Goal: Information Seeking & Learning: Find specific fact

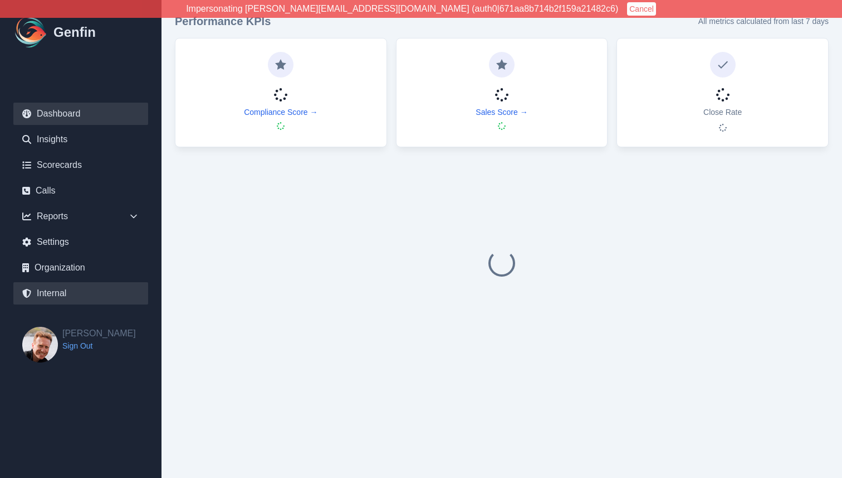
click at [67, 291] on link "Internal" at bounding box center [80, 293] width 135 height 22
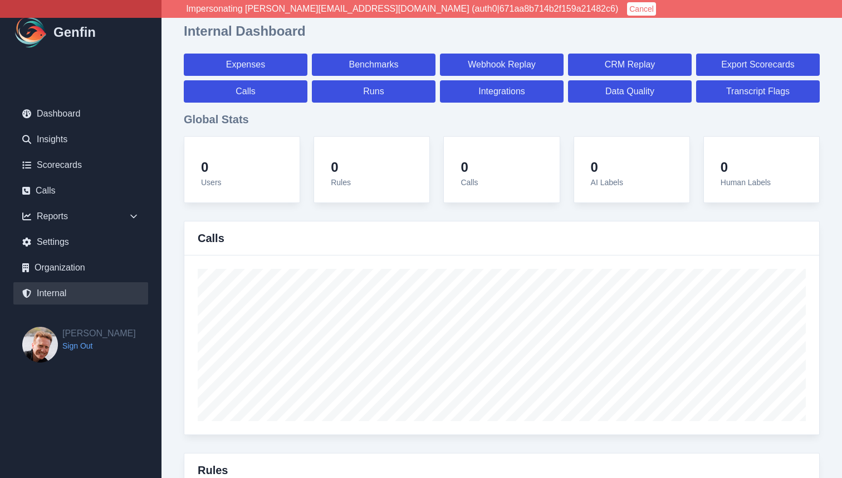
select select "paid"
select select "7"
select select "paid"
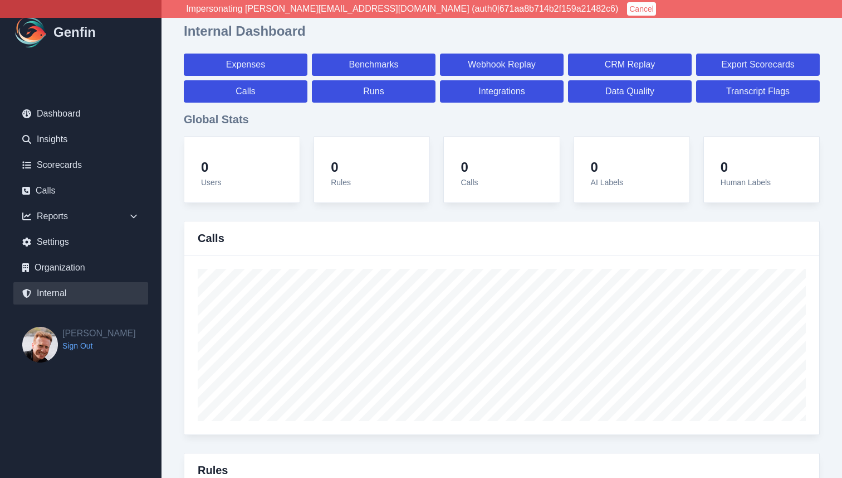
select select "7"
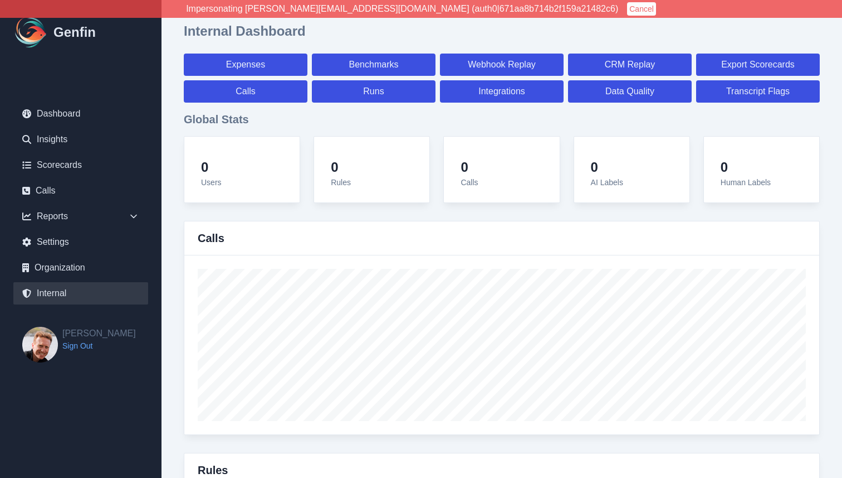
select select "7"
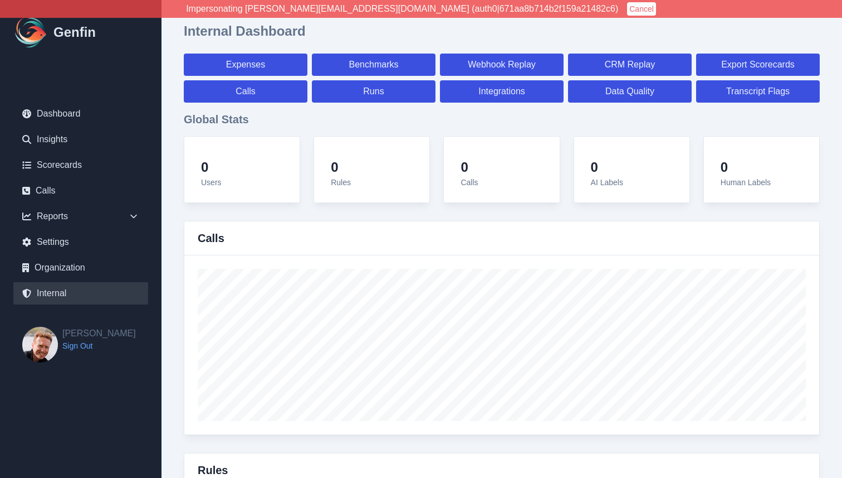
select select "7"
select select "paid"
select select "7"
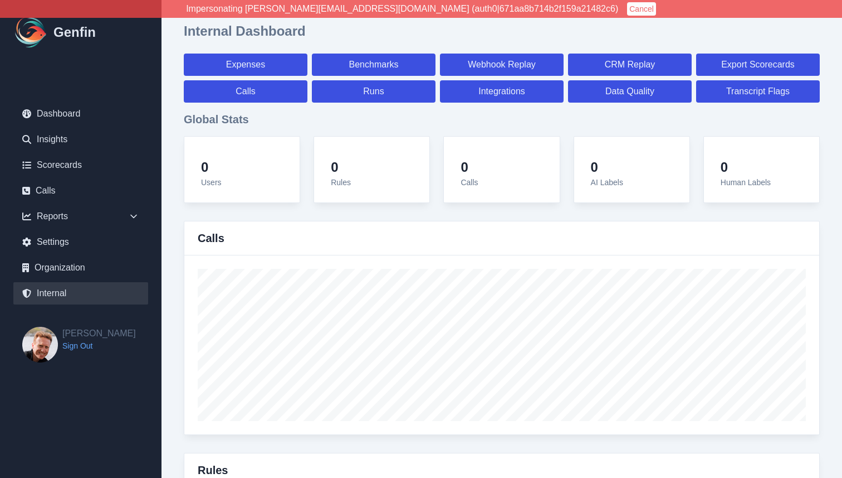
select select "7"
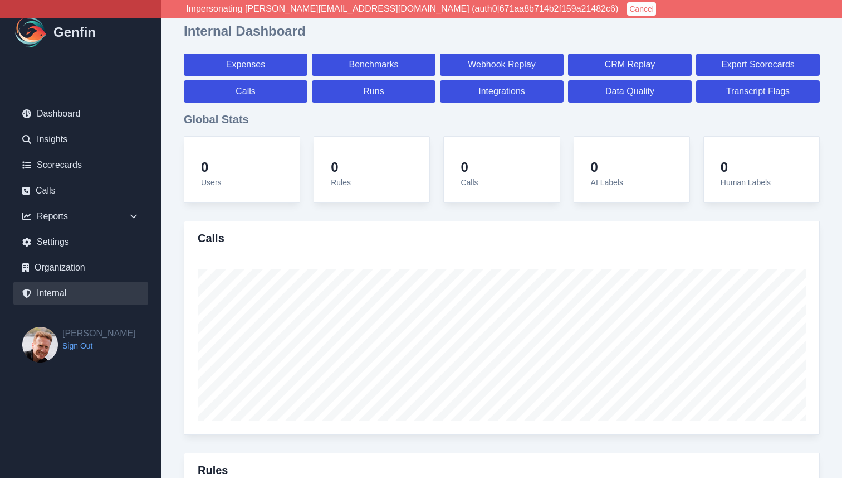
select select "7"
select select "paid"
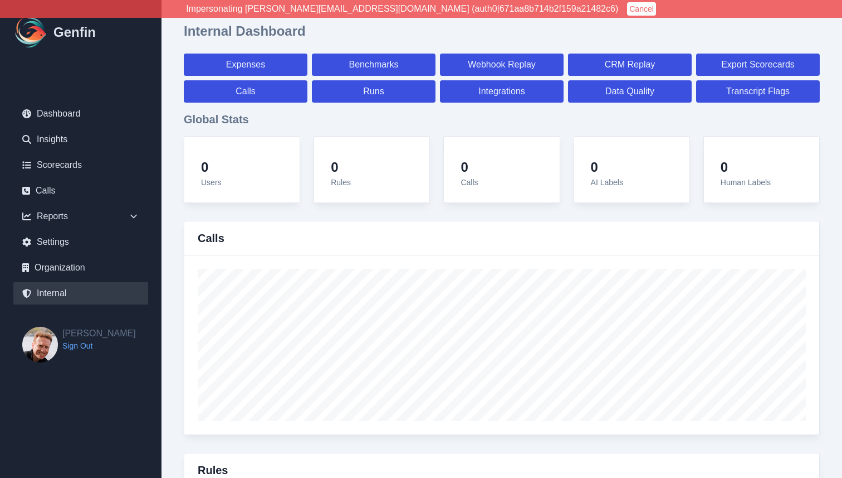
select select "7"
select select "paid"
select select "7"
select select "paid"
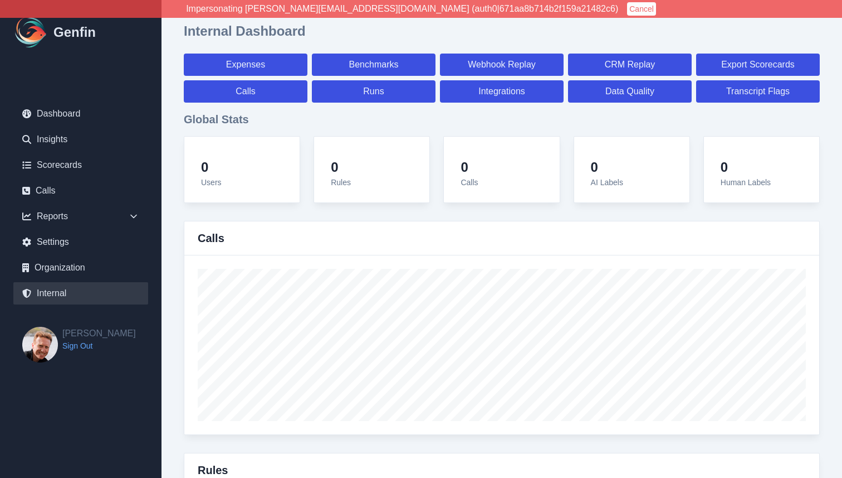
select select "7"
select select "paid"
select select "7"
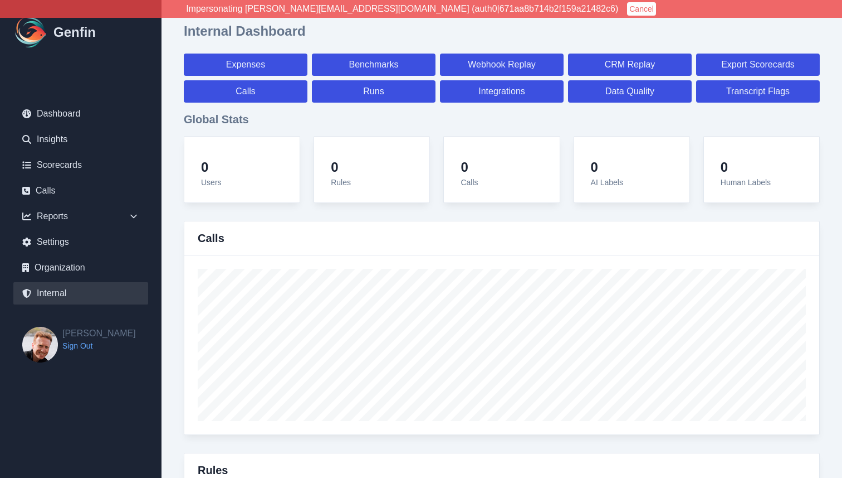
select select "7"
select select "paid"
select select "7"
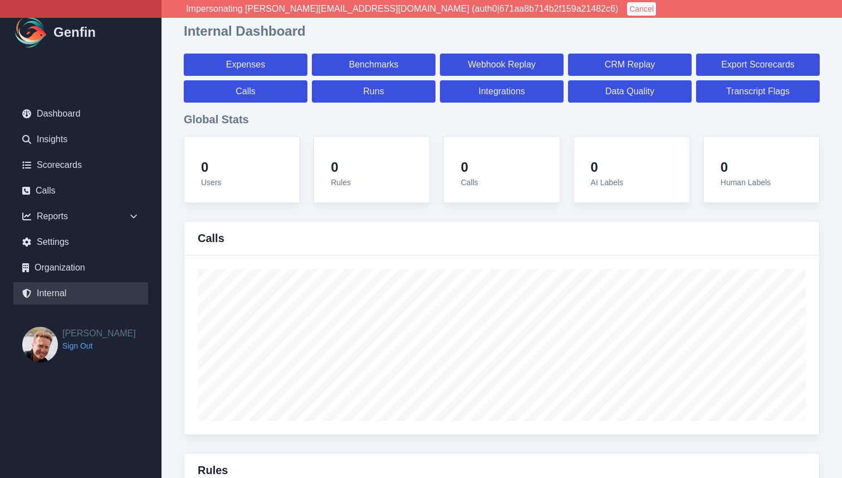
select select "paid"
select select "7"
select select "paid"
select select "7"
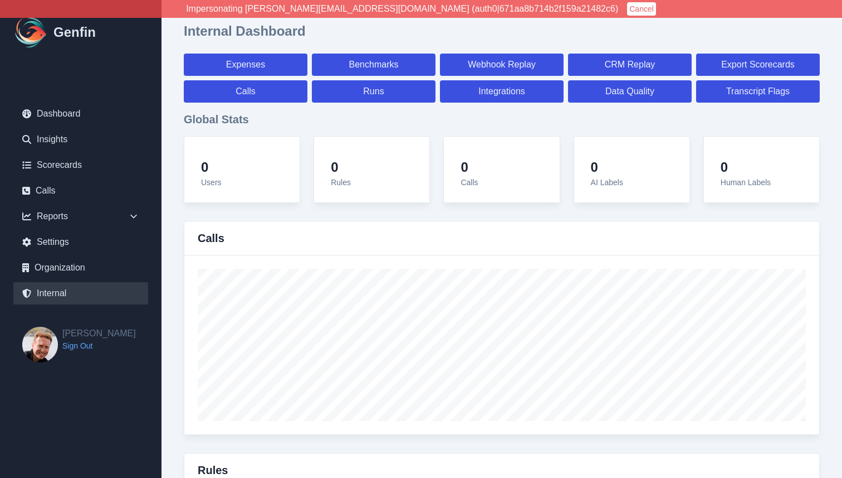
select select "paid"
select select "7"
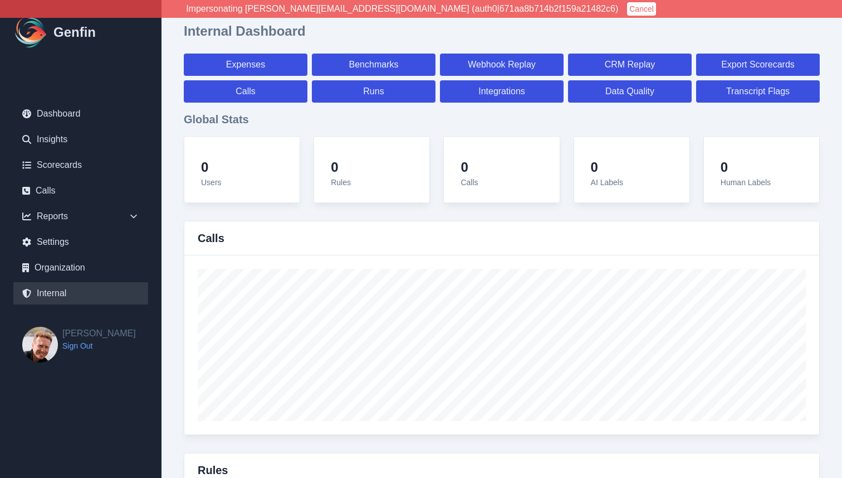
select select "7"
select select "paid"
select select "7"
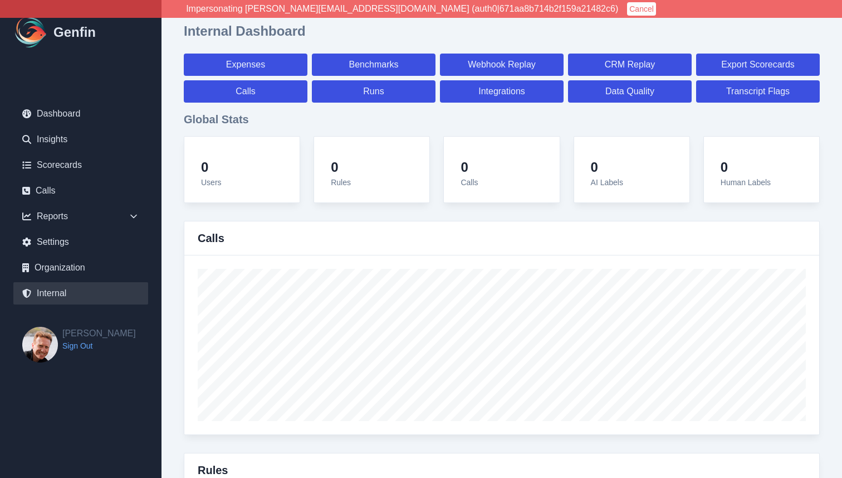
select select "7"
select select "paid"
select select "7"
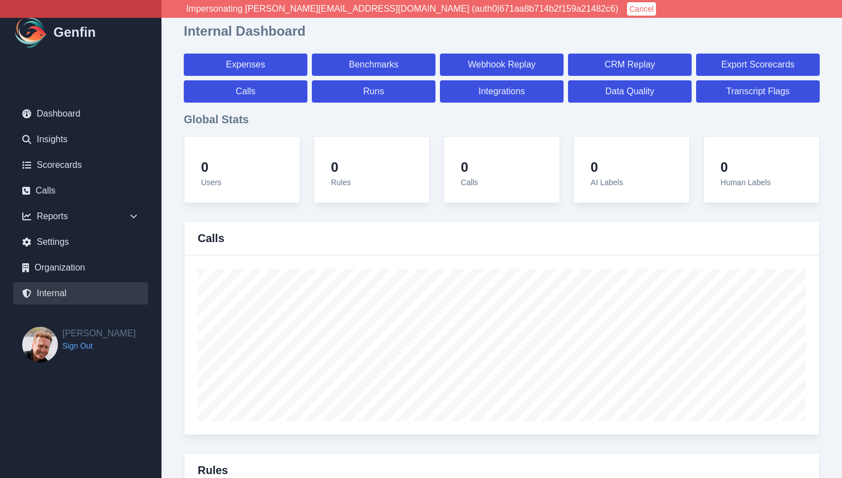
select select "7"
select select "paid"
select select "7"
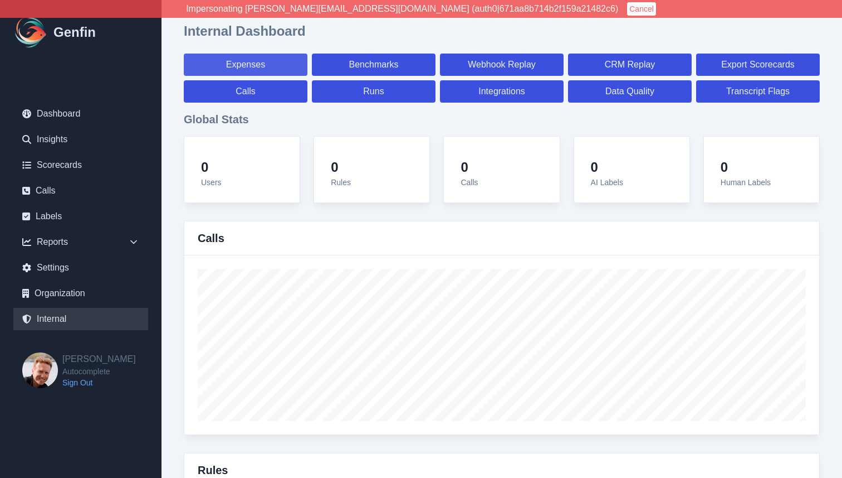
click at [290, 66] on link "Expenses" at bounding box center [246, 64] width 124 height 22
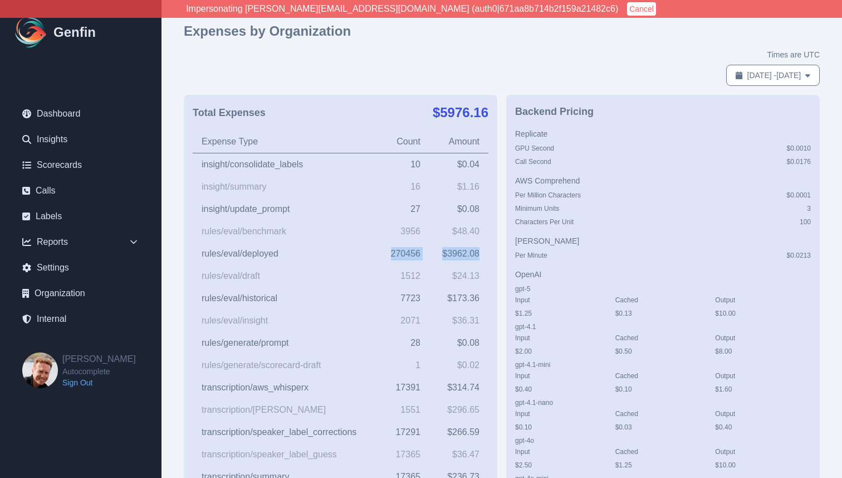
drag, startPoint x: 391, startPoint y: 251, endPoint x: 481, endPoint y: 252, distance: 90.3
click at [481, 252] on tr "rules/eval/deployed 270456 $ 3962.08" at bounding box center [341, 253] width 296 height 22
copy tr "270456 $ 3962.08"
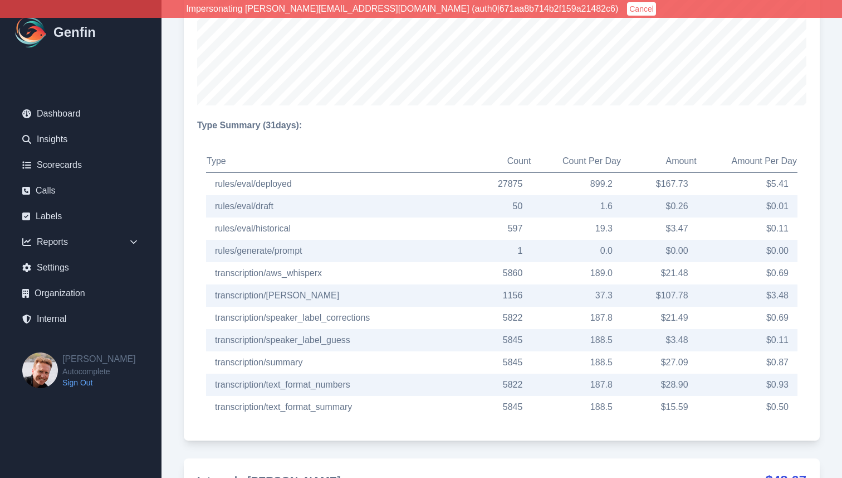
scroll to position [3774, 0]
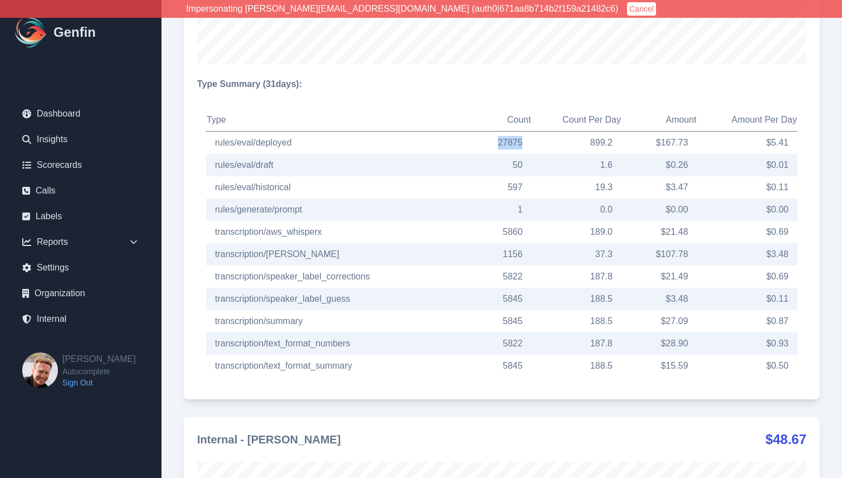
drag, startPoint x: 491, startPoint y: 146, endPoint x: 525, endPoint y: 148, distance: 33.5
click at [525, 148] on td "27875" at bounding box center [499, 142] width 65 height 23
copy td "27875"
drag, startPoint x: 662, startPoint y: 144, endPoint x: 690, endPoint y: 144, distance: 27.9
click at [690, 144] on td "$ 167.73" at bounding box center [660, 142] width 76 height 23
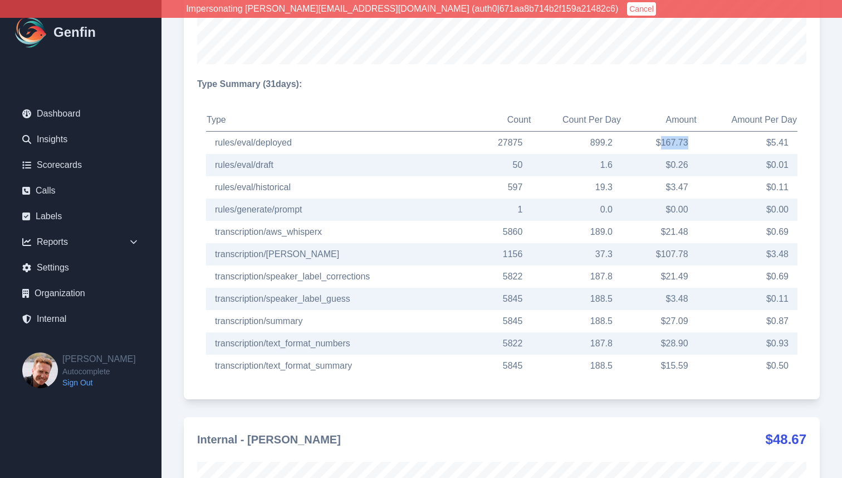
copy td "167.73"
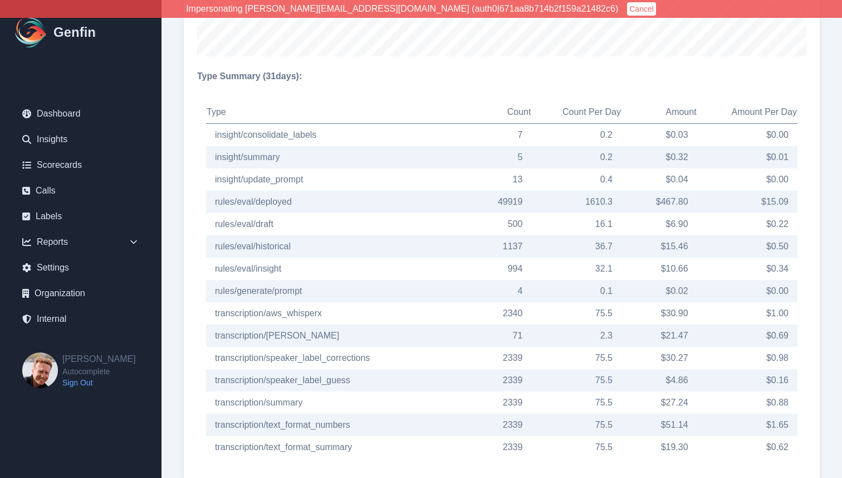
scroll to position [6965, 0]
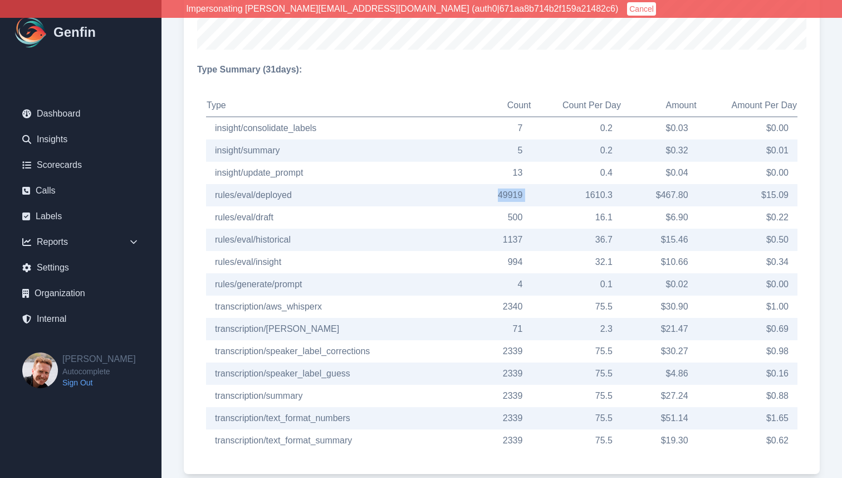
drag, startPoint x: 489, startPoint y: 194, endPoint x: 545, endPoint y: 191, distance: 56.3
click at [544, 192] on tr "rules/eval/deployed 49919 1610.3 $ 467.80 $ 15.09" at bounding box center [502, 195] width 592 height 22
copy td "49919"
drag, startPoint x: 661, startPoint y: 194, endPoint x: 689, endPoint y: 194, distance: 27.9
click at [689, 194] on td "$ 467.80" at bounding box center [660, 195] width 76 height 22
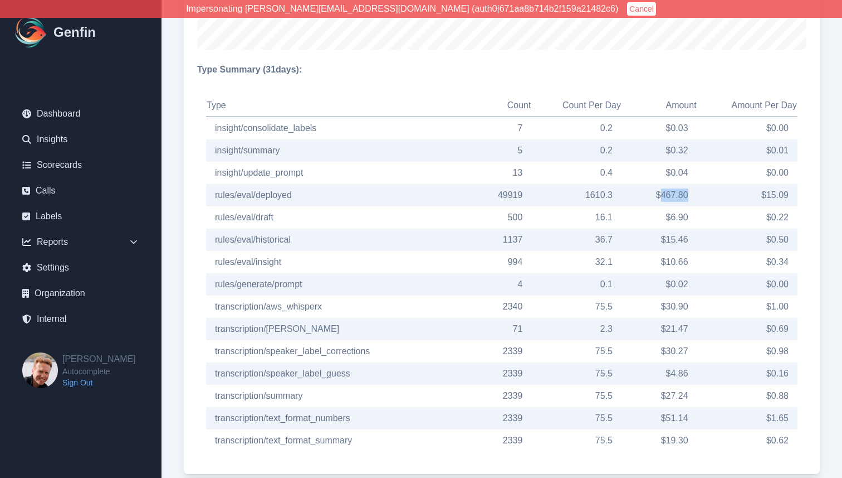
copy td "467.80"
click at [720, 209] on td "$ 0.22" at bounding box center [748, 217] width 100 height 22
click at [710, 197] on td "$ 15.09" at bounding box center [748, 195] width 100 height 22
